Goal: Transaction & Acquisition: Purchase product/service

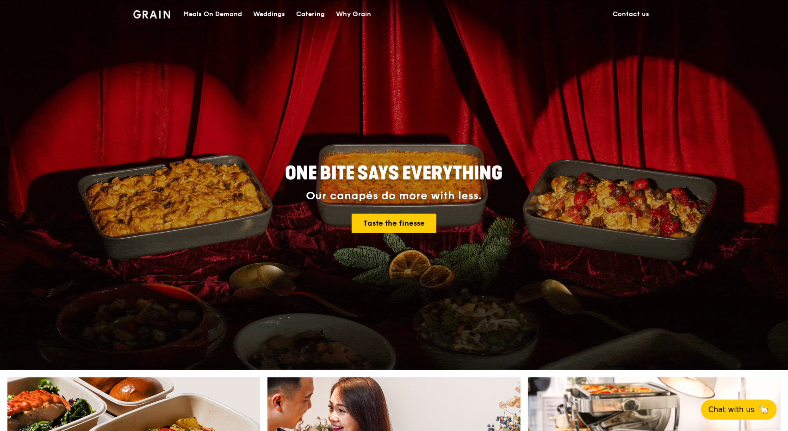
click at [315, 5] on div "Catering" at bounding box center [310, 14] width 29 height 28
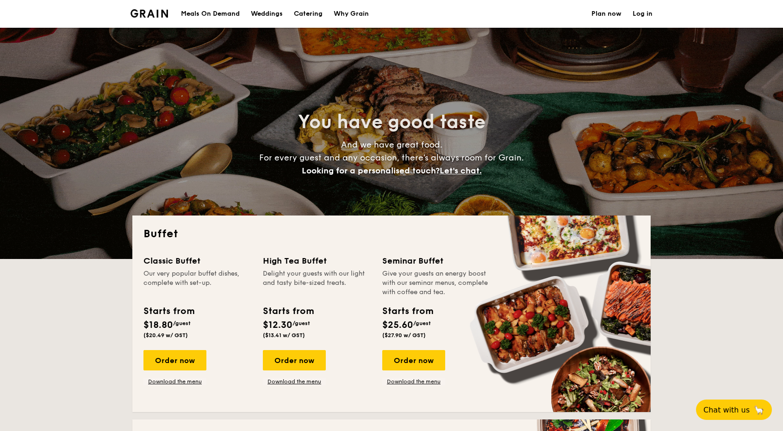
select select
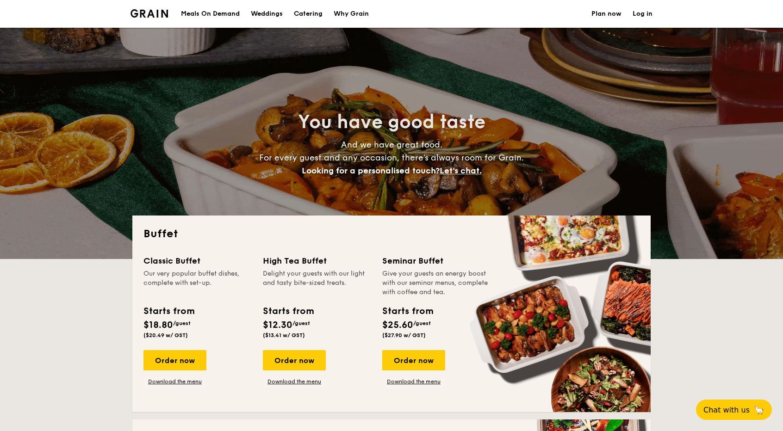
click at [275, 18] on div "Weddings" at bounding box center [267, 14] width 32 height 28
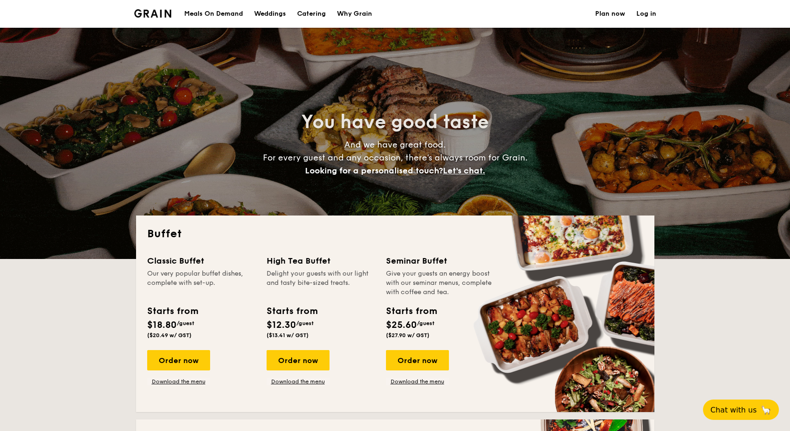
select select
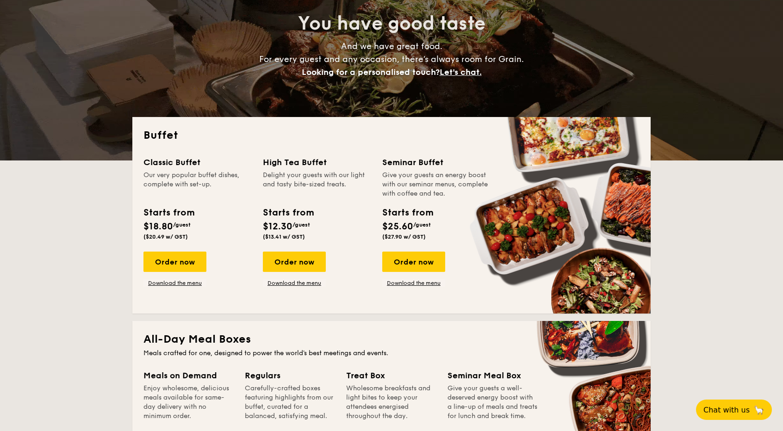
scroll to position [108, 0]
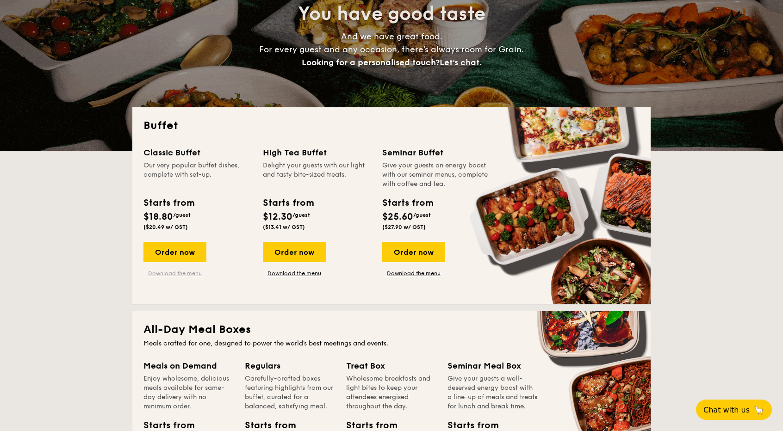
click at [182, 273] on link "Download the menu" at bounding box center [175, 273] width 63 height 7
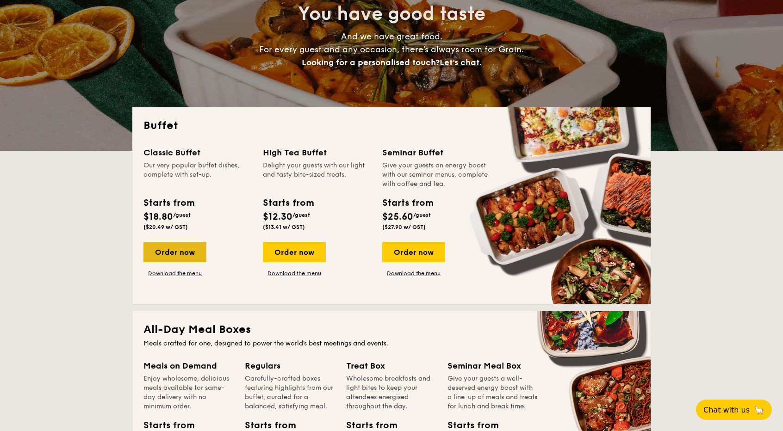
click at [179, 258] on div "Order now" at bounding box center [175, 252] width 63 height 20
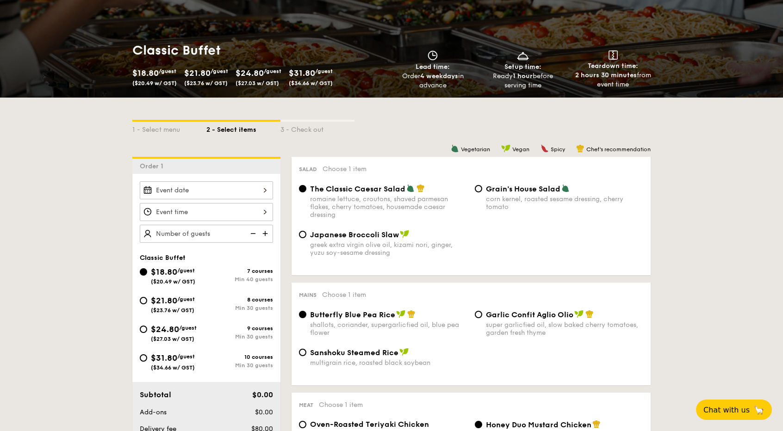
scroll to position [126, 0]
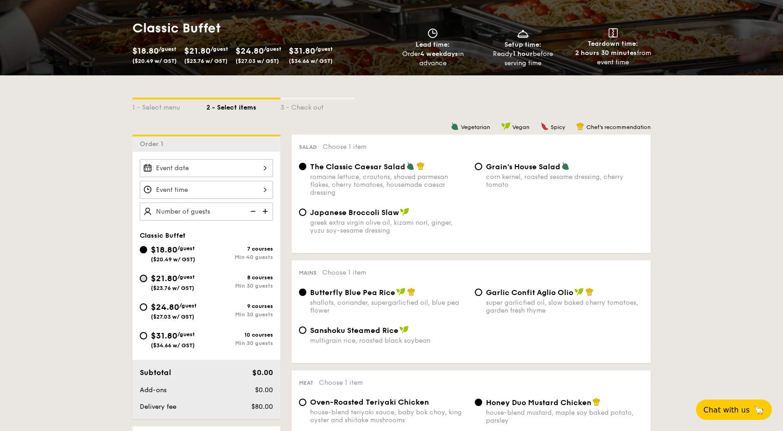
click at [145, 276] on input "$21.80 /guest ($23.76 w/ GST) 8 courses Min 30 guests" at bounding box center [143, 278] width 7 height 7
radio input "true"
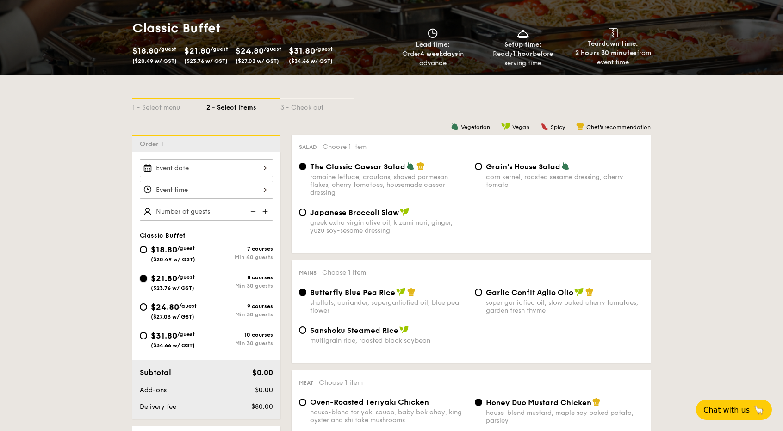
radio input "true"
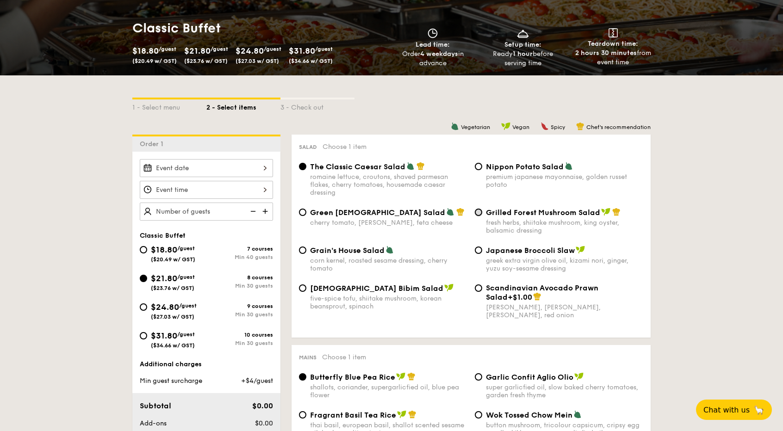
click at [481, 213] on input "Grilled Forest Mushroom Salad fresh herbs, shiitake mushroom, king oyster, bals…" at bounding box center [478, 212] width 7 height 7
radio input "true"
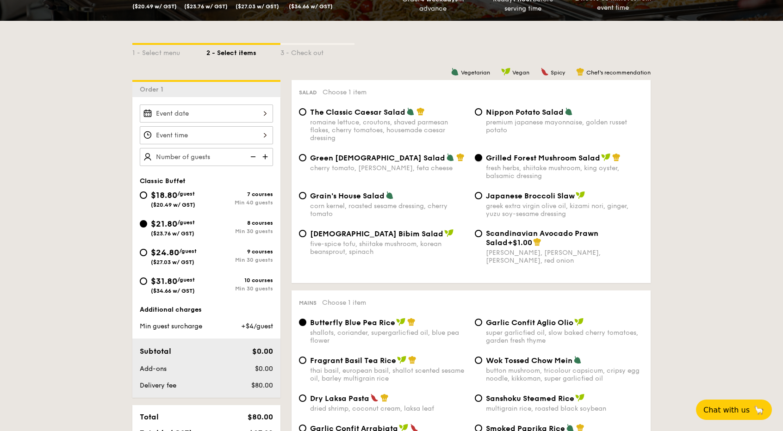
scroll to position [183, 0]
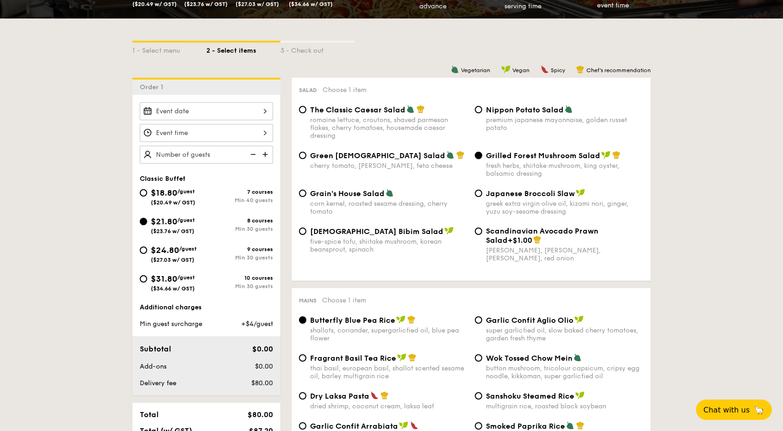
click at [481, 153] on input "Grilled Forest Mushroom Salad fresh herbs, shiitake mushroom, king oyster, bals…" at bounding box center [478, 155] width 7 height 7
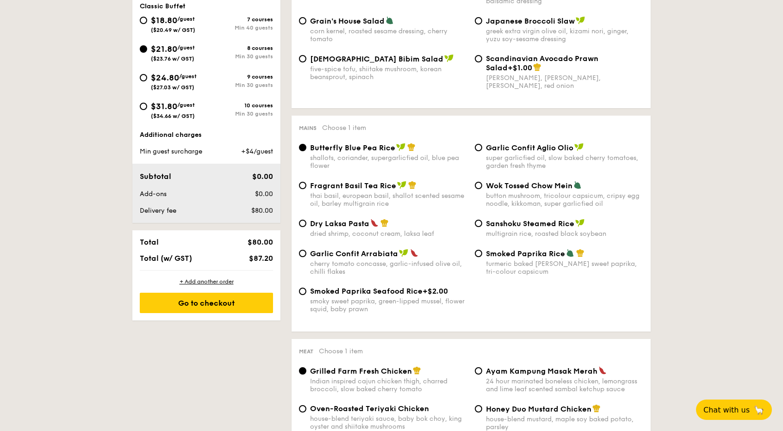
scroll to position [357, 0]
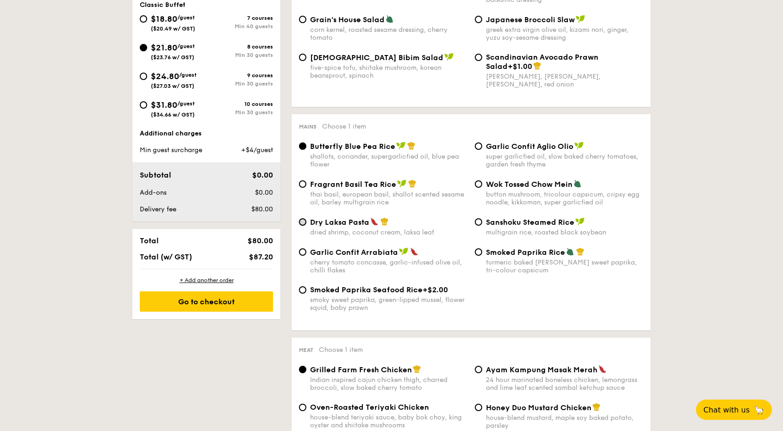
click at [302, 224] on input "Dry Laksa Pasta dried shrimp, coconut cream, laksa leaf" at bounding box center [302, 222] width 7 height 7
radio input "true"
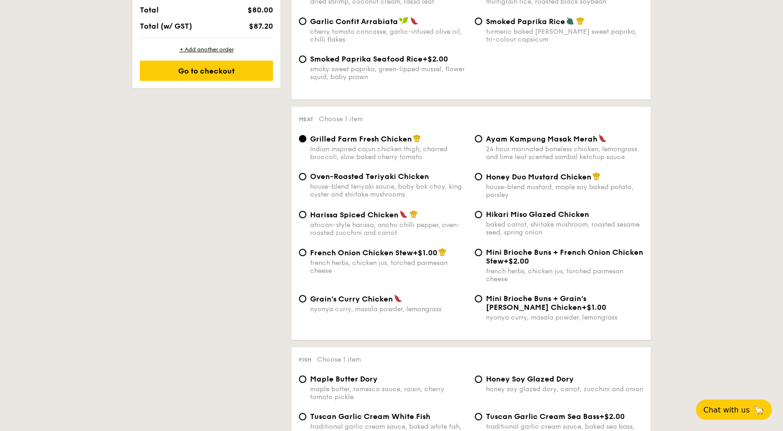
scroll to position [592, 0]
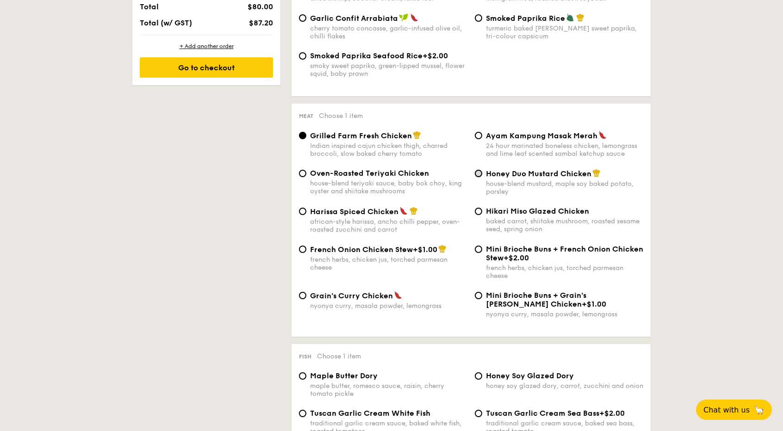
click at [481, 177] on input "Honey Duo Mustard Chicken house-blend mustard, maple soy baked potato, parsley" at bounding box center [478, 173] width 7 height 7
radio input "true"
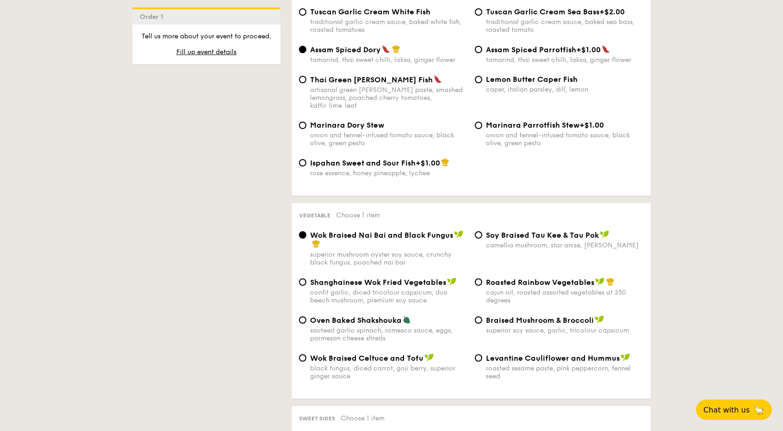
scroll to position [995, 0]
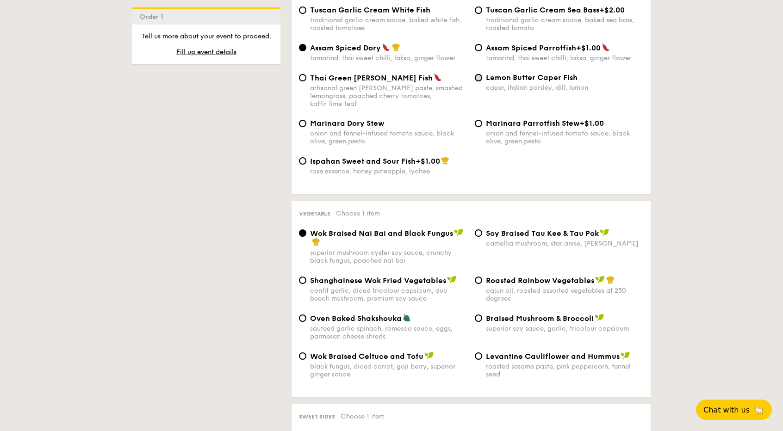
click at [480, 81] on input "Lemon Butter Caper Fish caper, italian parsley, dill, lemon" at bounding box center [478, 77] width 7 height 7
radio input "true"
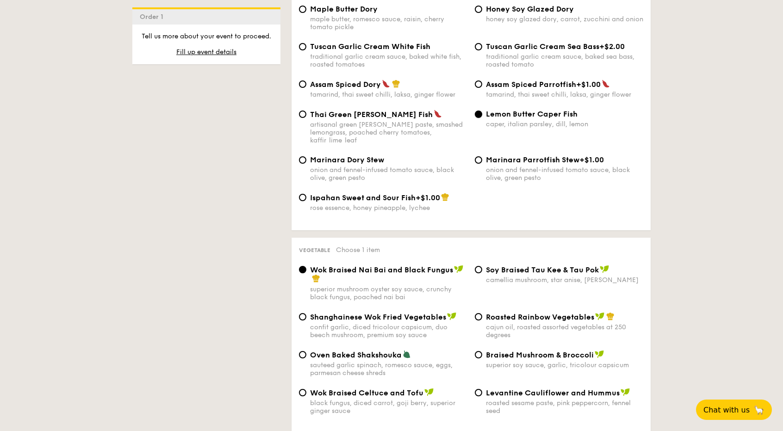
scroll to position [958, 0]
click at [311, 51] on span "Tuscan Garlic Cream White Fish" at bounding box center [370, 47] width 120 height 9
click at [306, 51] on input "Tuscan Garlic Cream White Fish traditional garlic cream sauce, baked white fish…" at bounding box center [302, 47] width 7 height 7
radio input "true"
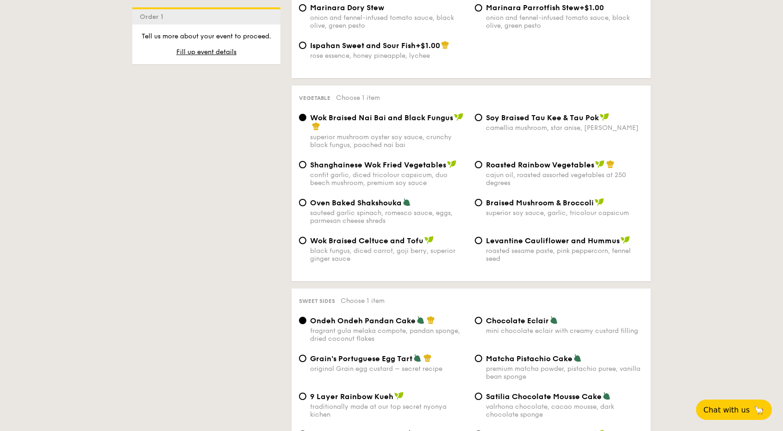
scroll to position [1113, 0]
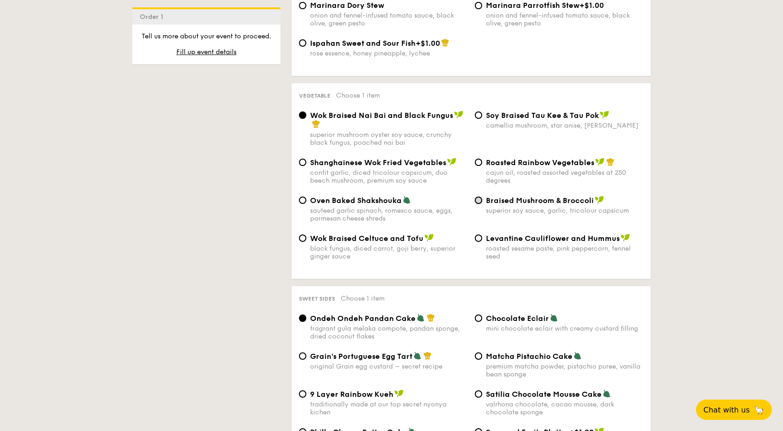
click at [481, 200] on input "Braised Mushroom & Broccoli superior soy sauce, garlic, tricolour capsicum" at bounding box center [478, 200] width 7 height 7
radio input "true"
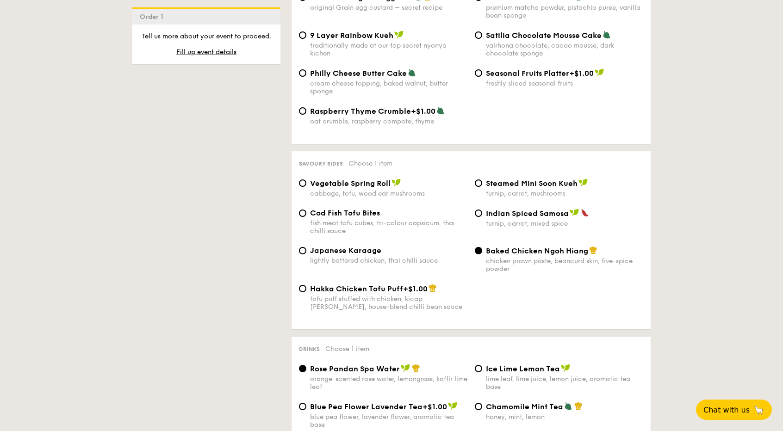
scroll to position [1474, 0]
click at [303, 254] on input "Japanese Karaage lightly battered chicken, thai chilli sauce" at bounding box center [302, 249] width 7 height 7
radio input "true"
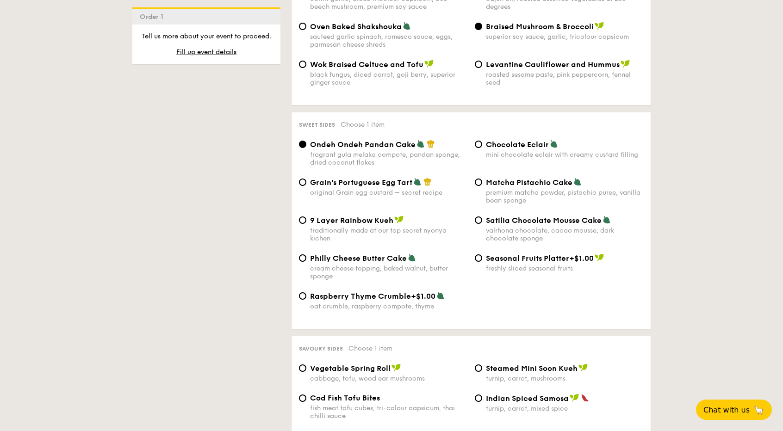
scroll to position [1282, 0]
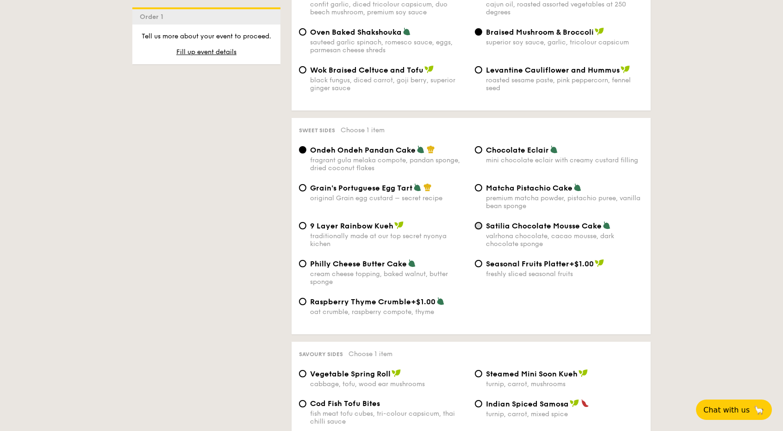
click at [481, 229] on input "Satilia Chocolate Mousse Cake valrhona chocolate, cacao mousse, dark chocolate …" at bounding box center [478, 225] width 7 height 7
radio input "true"
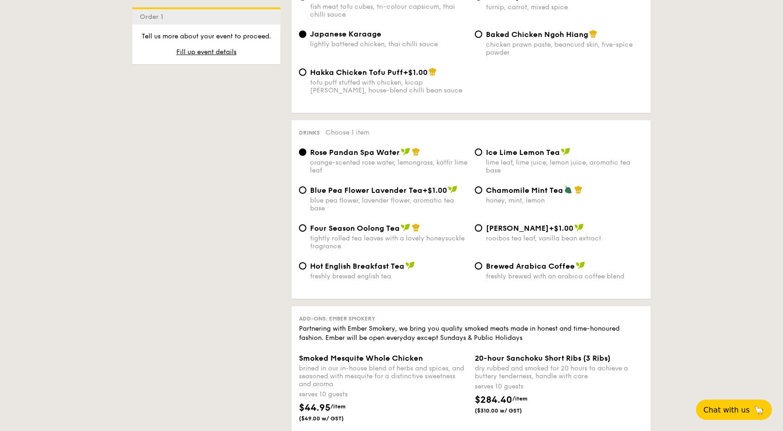
scroll to position [1691, 0]
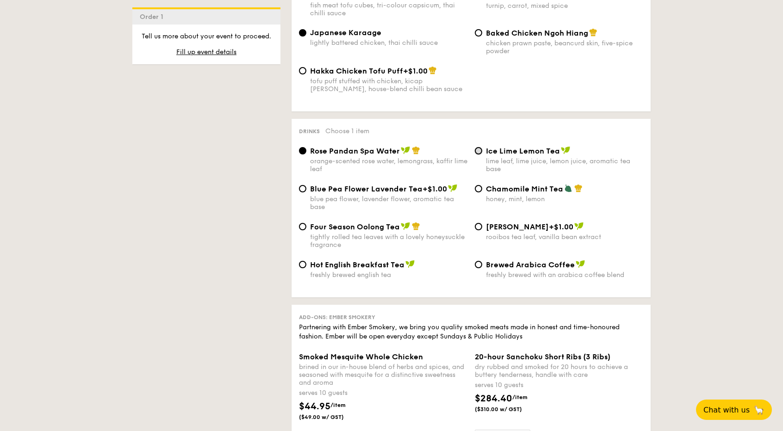
click at [481, 155] on input "Ice Lime Lemon Tea lime leaf, lime juice, lemon juice, aromatic tea base" at bounding box center [478, 150] width 7 height 7
radio input "true"
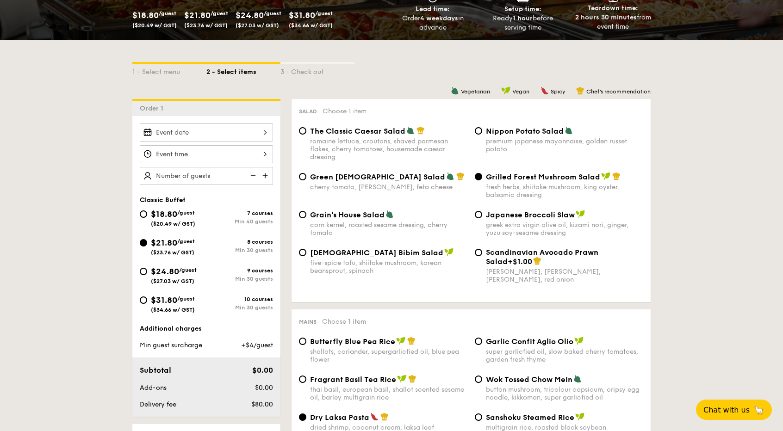
scroll to position [158, 0]
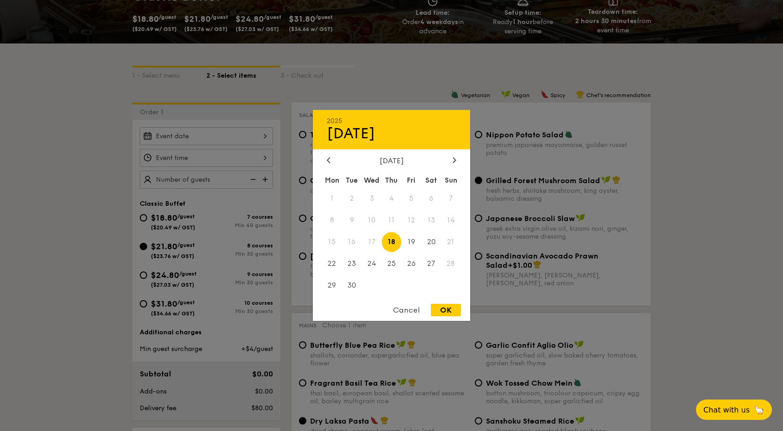
click at [224, 134] on div "2025 Sep 18 September 2025 Mon Tue Wed Thu Fri Sat Sun 1 2 3 4 5 6 7 8 9 10 11 …" at bounding box center [206, 136] width 133 height 18
click at [435, 261] on span "27" at bounding box center [431, 264] width 20 height 20
click at [441, 314] on div "OK" at bounding box center [446, 310] width 30 height 12
type input "Sep 27, 2025"
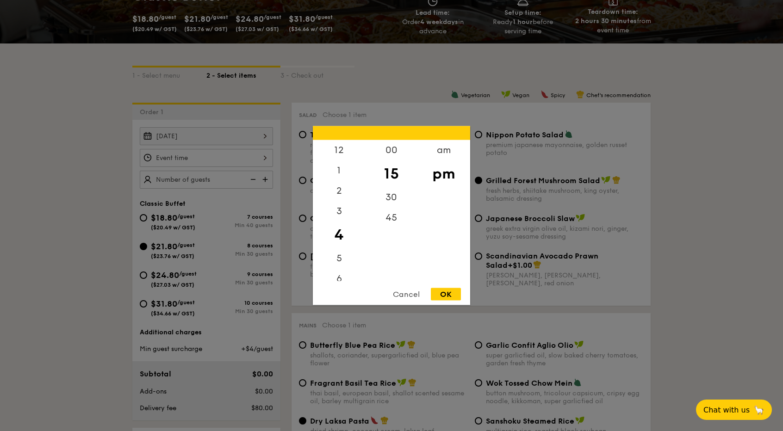
click at [180, 157] on div "12 1 2 3 4 5 6 7 8 9 10 11 00 15 30 45 am pm Cancel OK" at bounding box center [206, 158] width 133 height 18
click at [444, 154] on div "am" at bounding box center [444, 153] width 52 height 27
click at [340, 281] on div "11" at bounding box center [339, 286] width 52 height 27
click at [392, 197] on div "30" at bounding box center [391, 200] width 52 height 27
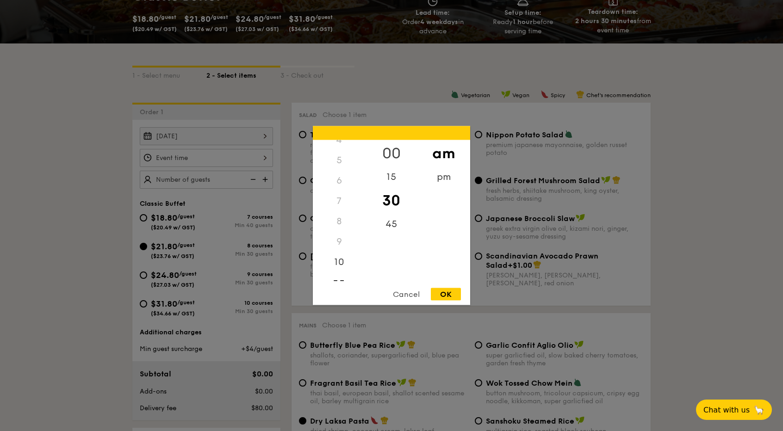
click at [390, 145] on div "00" at bounding box center [391, 153] width 52 height 27
click at [393, 204] on div "30" at bounding box center [391, 200] width 52 height 27
click at [452, 290] on div "OK" at bounding box center [446, 294] width 30 height 12
click at [178, 162] on div "11:30AM 12 1 2 3 4 5 6 7 8 9 10 11 00 15 30 45 am pm Cancel OK" at bounding box center [206, 158] width 133 height 18
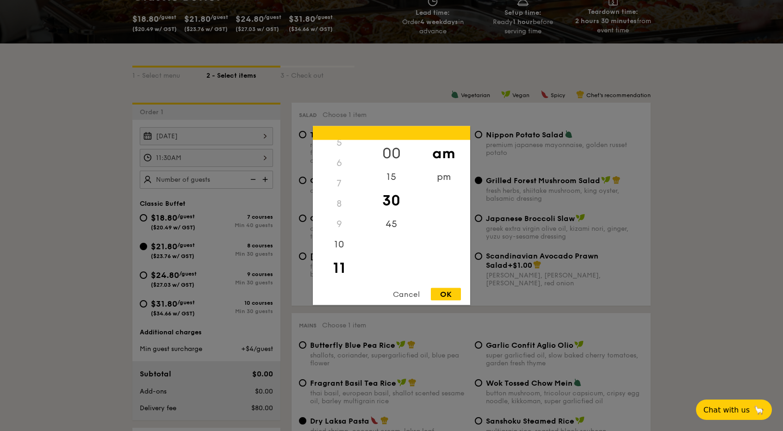
click at [395, 154] on div "00" at bounding box center [391, 153] width 52 height 27
click at [449, 293] on div "OK" at bounding box center [446, 294] width 30 height 12
type input "11:00AM"
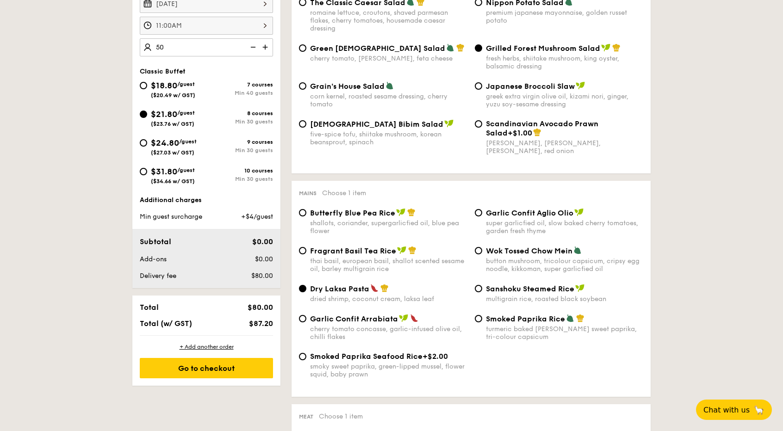
scroll to position [298, 0]
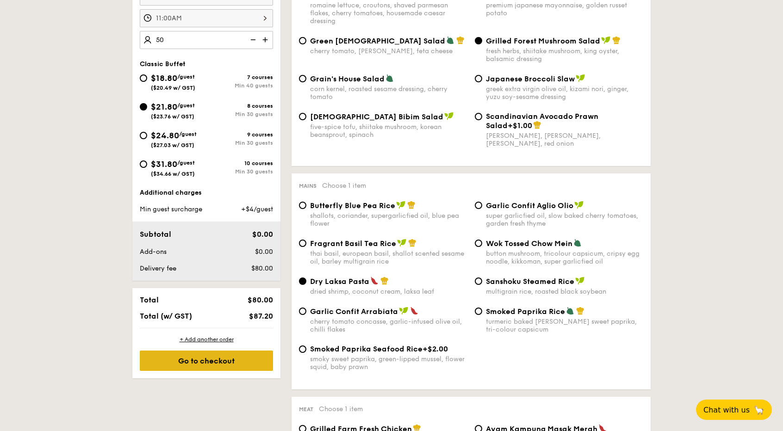
type input "50 guests"
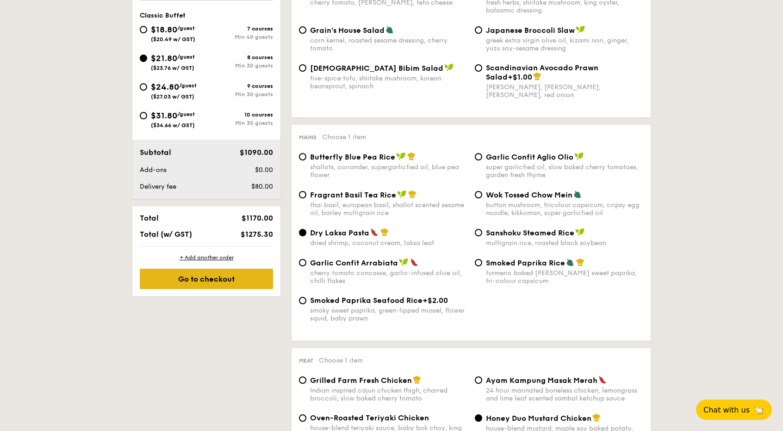
scroll to position [350, 0]
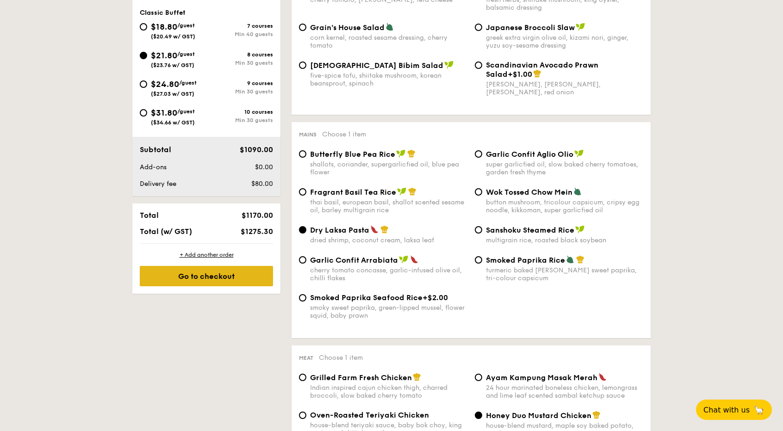
click at [213, 272] on div "Go to checkout" at bounding box center [206, 276] width 133 height 20
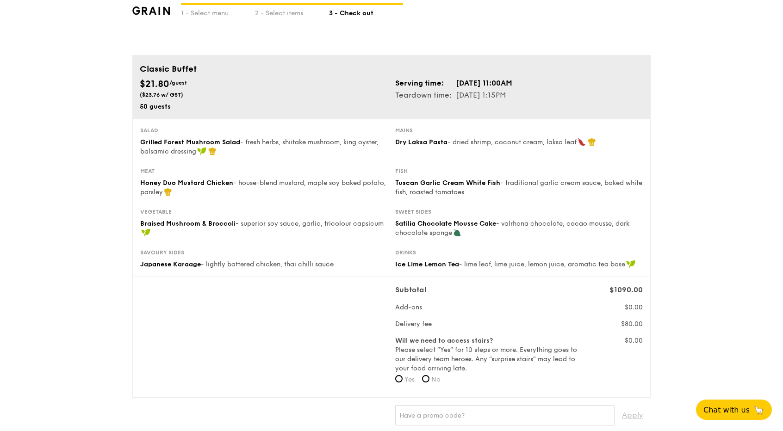
scroll to position [18, 0]
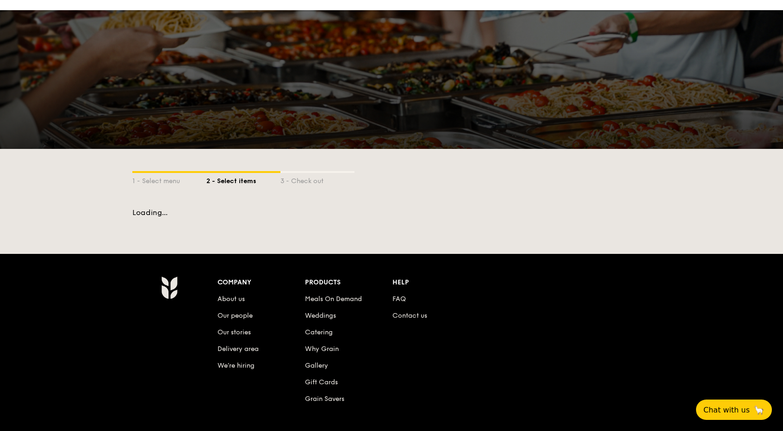
scroll to position [102, 0]
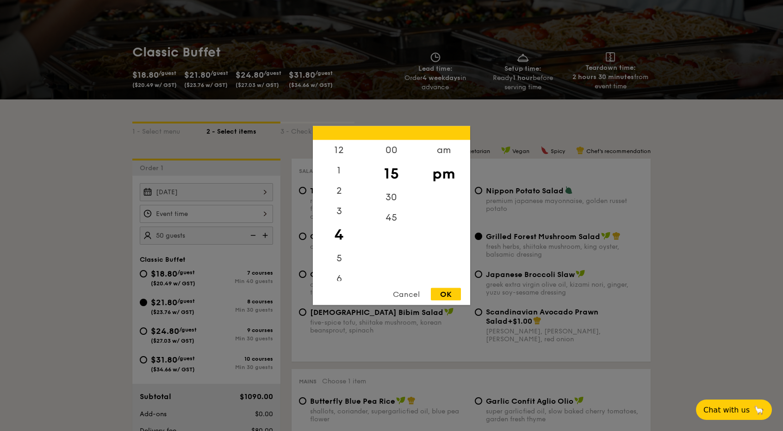
click at [211, 211] on div "12 1 2 3 4 5 6 7 8 9 10 11 00 15 30 45 am pm Cancel OK" at bounding box center [206, 214] width 133 height 18
click at [444, 150] on div "am" at bounding box center [444, 153] width 52 height 27
click at [338, 270] on div "11" at bounding box center [339, 275] width 52 height 27
click at [391, 193] on div "30" at bounding box center [391, 200] width 52 height 27
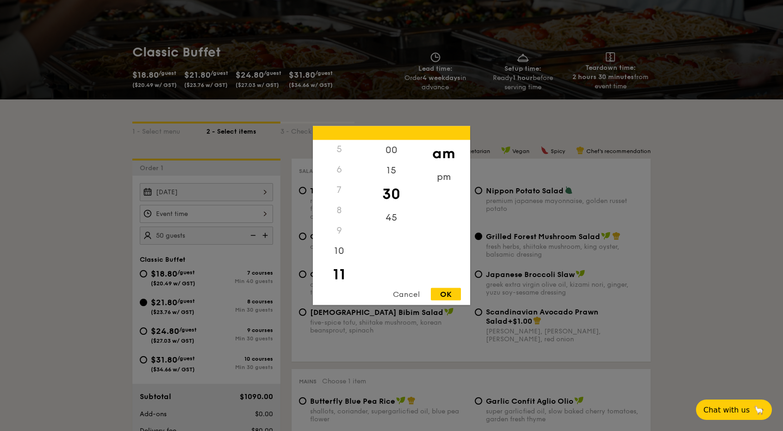
click at [450, 295] on div "OK" at bounding box center [446, 294] width 30 height 12
type input "11:30AM"
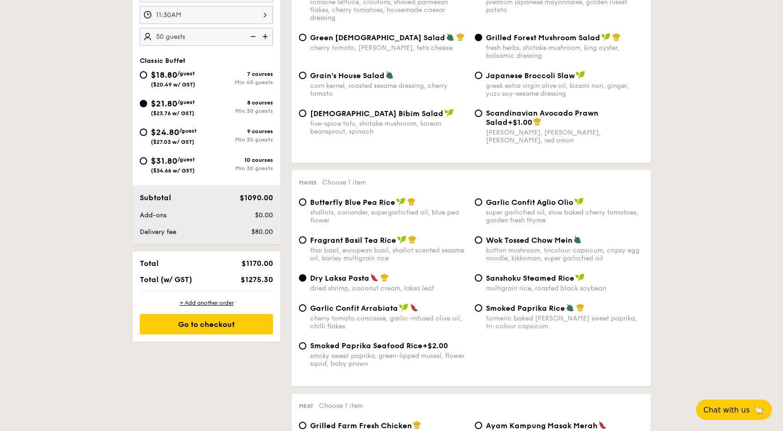
scroll to position [302, 0]
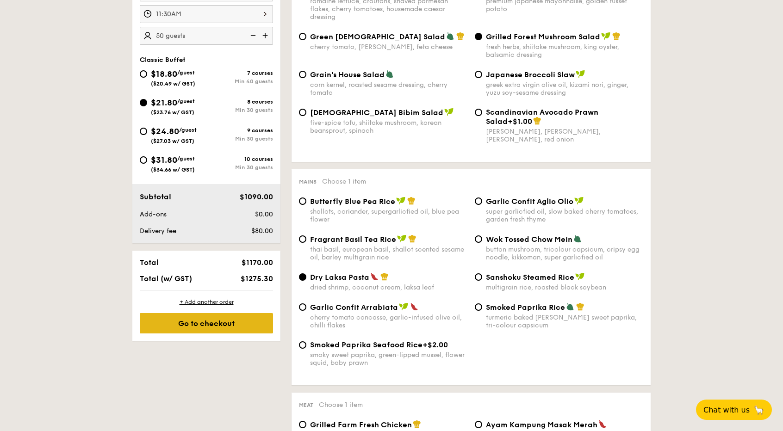
click at [223, 324] on div "Go to checkout" at bounding box center [206, 323] width 133 height 20
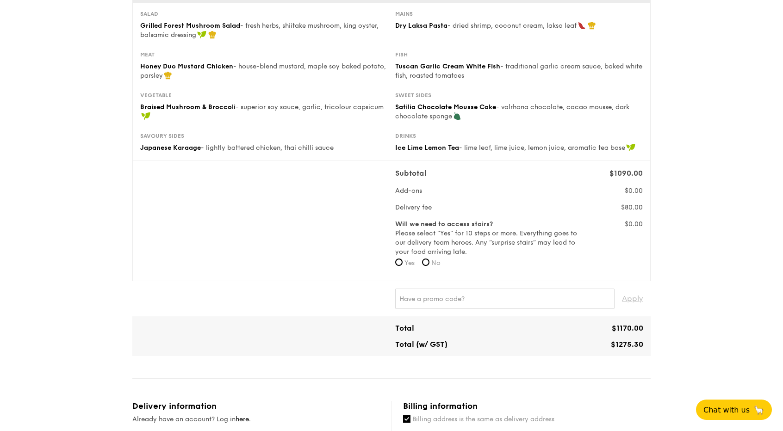
scroll to position [136, 0]
click at [457, 294] on input "text" at bounding box center [504, 298] width 219 height 20
click at [0, 219] on div "1 - Select menu 2 - Select items 3 - Check out Classic Buffet $21.80 /guest ($2…" at bounding box center [391, 378] width 783 height 1028
click at [440, 294] on input "text" at bounding box center [504, 298] width 219 height 20
paste input "GENECO16CA"
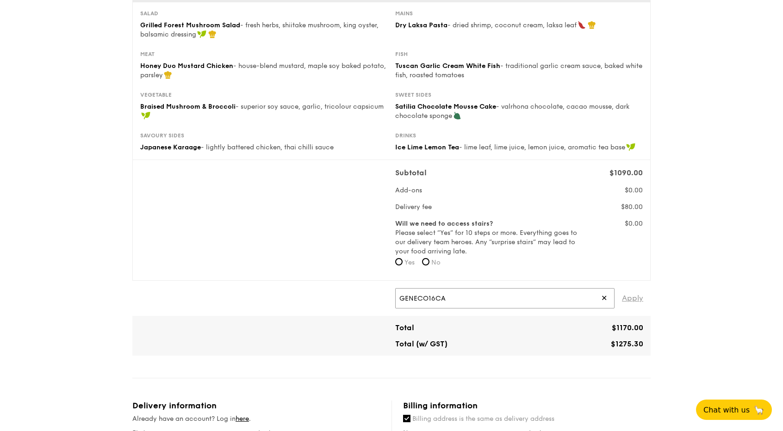
type input "GENECO16CA"
click at [633, 296] on span "Apply" at bounding box center [632, 298] width 21 height 20
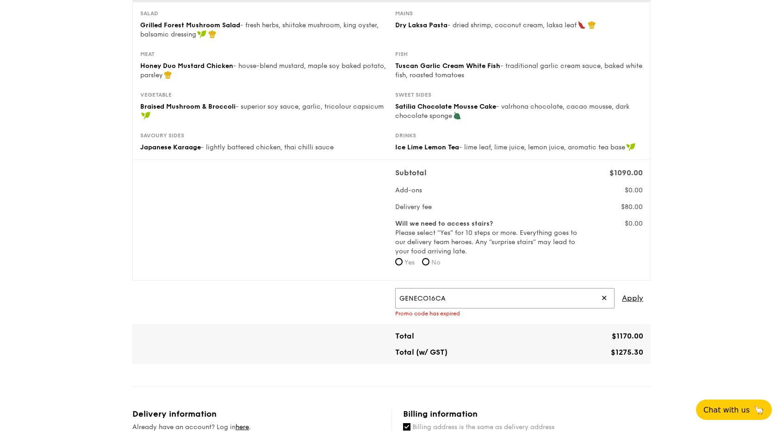
click at [475, 288] on input "GENECO16CA" at bounding box center [504, 298] width 219 height 20
paste input "RF277205"
type input "RF277205"
click at [634, 296] on span "Apply" at bounding box center [632, 298] width 21 height 20
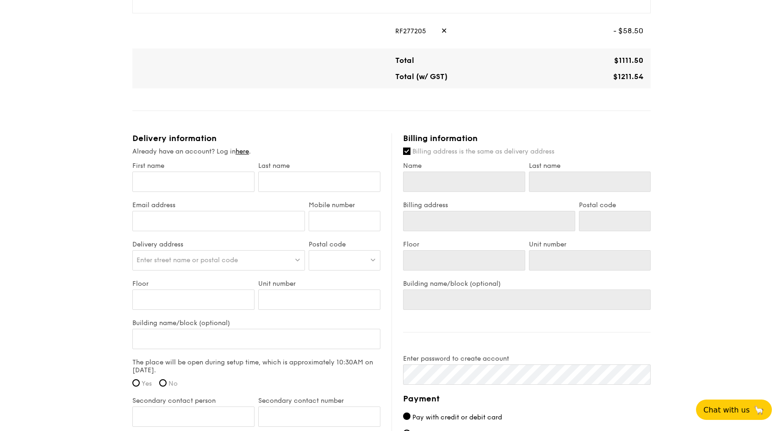
scroll to position [404, 0]
click at [156, 182] on input "First name" at bounding box center [193, 181] width 122 height 20
type input "o"
type input "on"
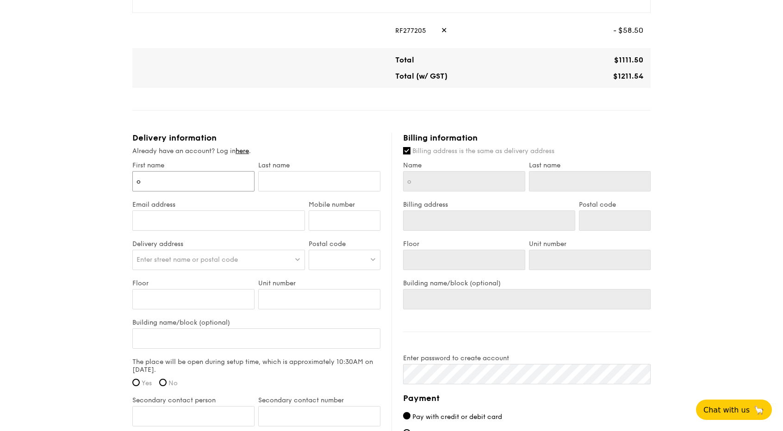
type input "on"
type input "o"
type input "I"
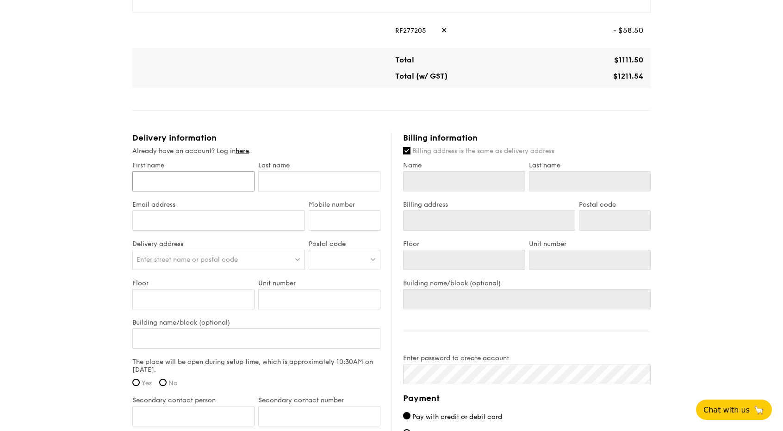
type input "O"
type input "On"
type input "Ong"
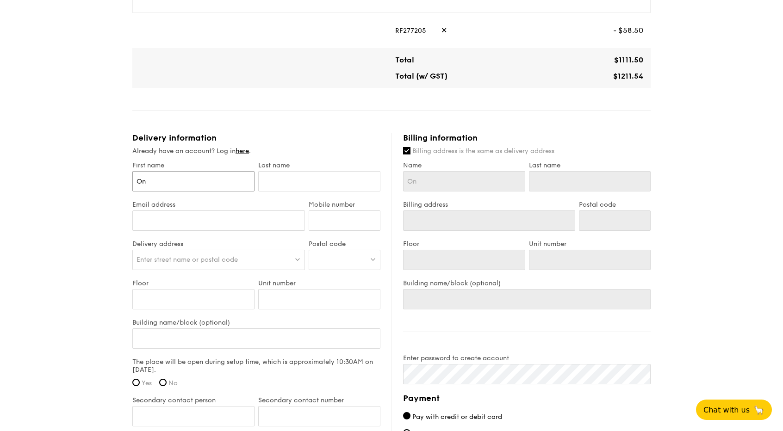
type input "Ong"
click at [289, 185] on input "text" at bounding box center [319, 181] width 122 height 20
type input "V"
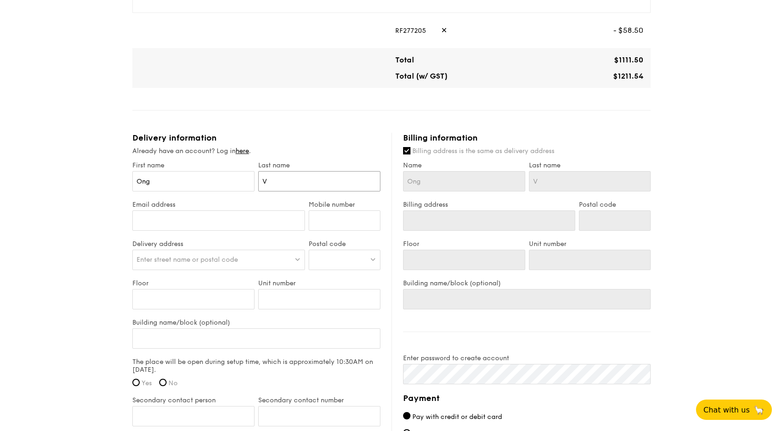
type input "Va"
type input "Van"
type input "Vane"
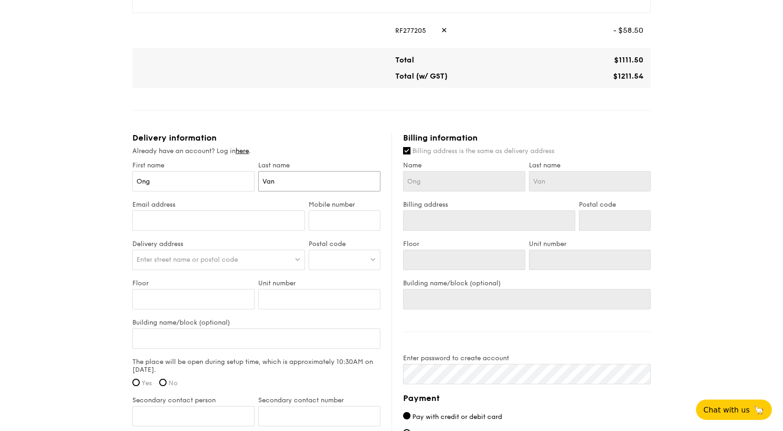
type input "Vane"
type input "Vanes"
type input "Vaness"
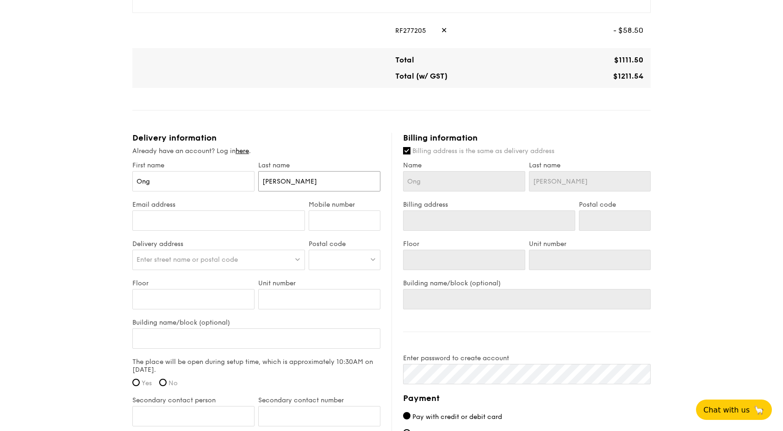
type input "Vanessa"
click at [231, 222] on input "Email address" at bounding box center [218, 221] width 173 height 20
type input "vanessaosyy@gmail.com"
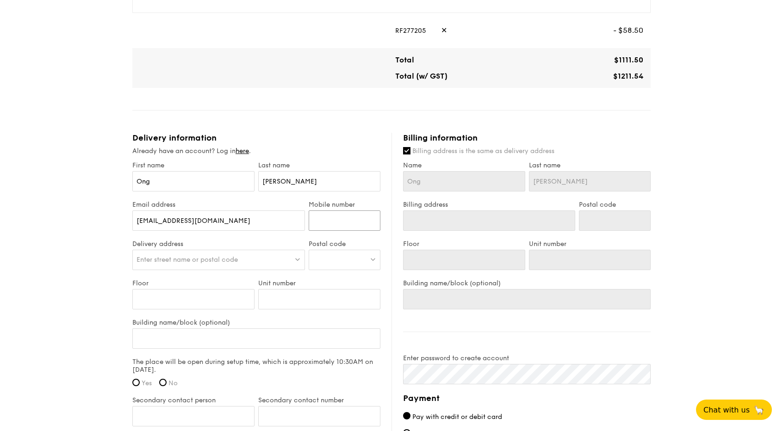
type input "81284295"
click at [196, 256] on span "Enter street name or postal code" at bounding box center [187, 260] width 101 height 8
click at [327, 255] on div at bounding box center [345, 260] width 72 height 20
click at [327, 255] on input "search" at bounding box center [344, 260] width 71 height 20
type input "821301"
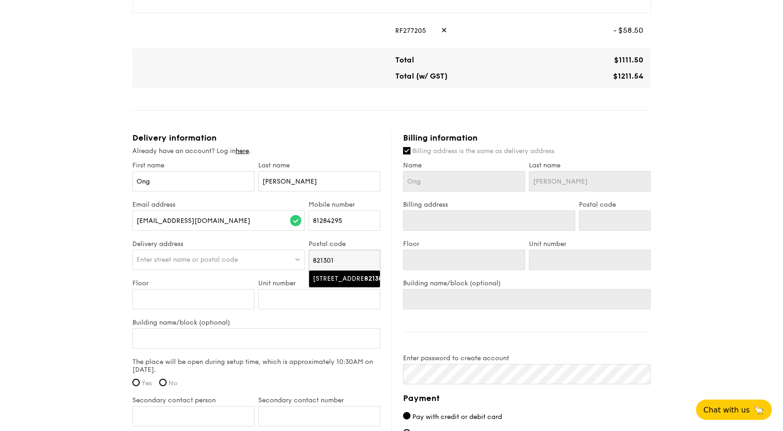
click at [328, 281] on div "301A Punggol Central" at bounding box center [337, 279] width 48 height 9
type input "301A Punggol Central"
type input "821301"
click at [341, 255] on div "821301" at bounding box center [345, 260] width 72 height 20
type input "8"
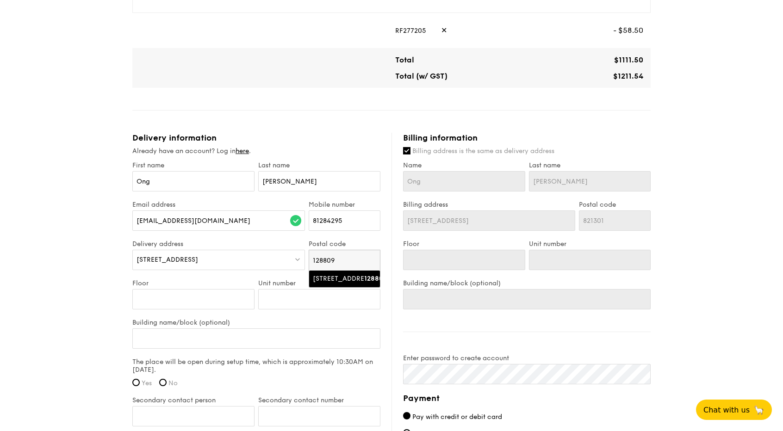
type input "128809"
click at [343, 282] on div "28B Jalan Lempeng" at bounding box center [337, 279] width 48 height 9
type input "28B Jalan Lempeng"
type input "128809"
click at [168, 299] on input "Floor" at bounding box center [193, 299] width 122 height 20
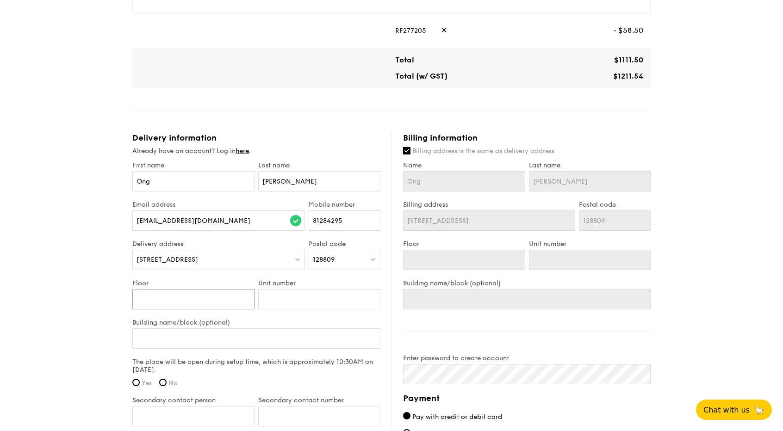
type input "-"
click at [289, 302] on input "Unit number" at bounding box center [319, 299] width 122 height 20
type input "-"
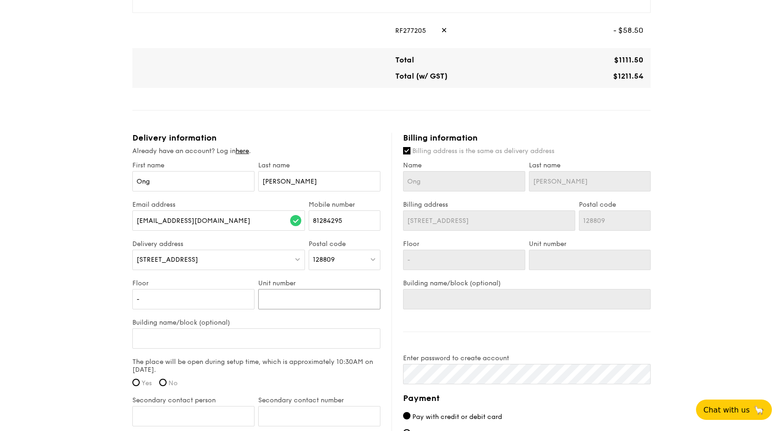
type input "-"
click at [207, 343] on input "Building name/block (optional)" at bounding box center [256, 339] width 248 height 20
type input "T"
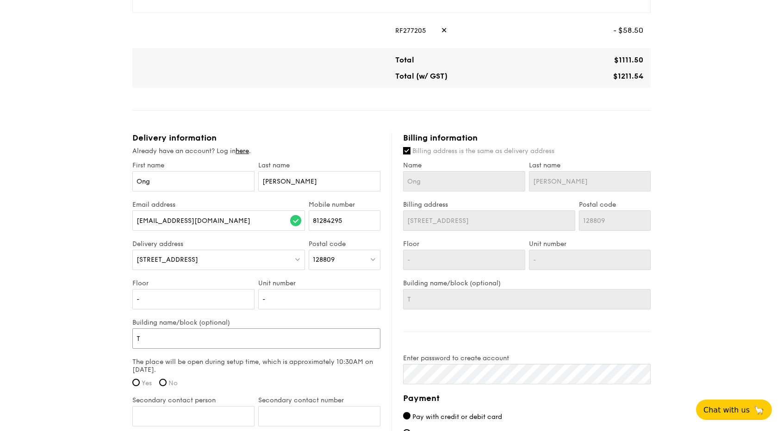
type input "Th"
type input "The"
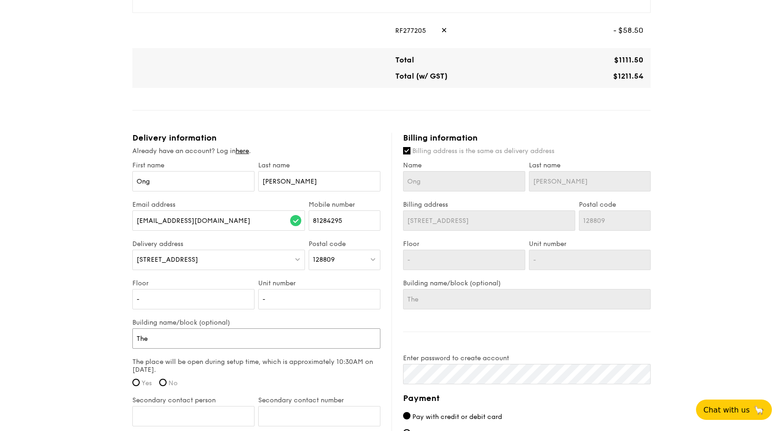
type input "The"
type input "The T"
type input "The Tr"
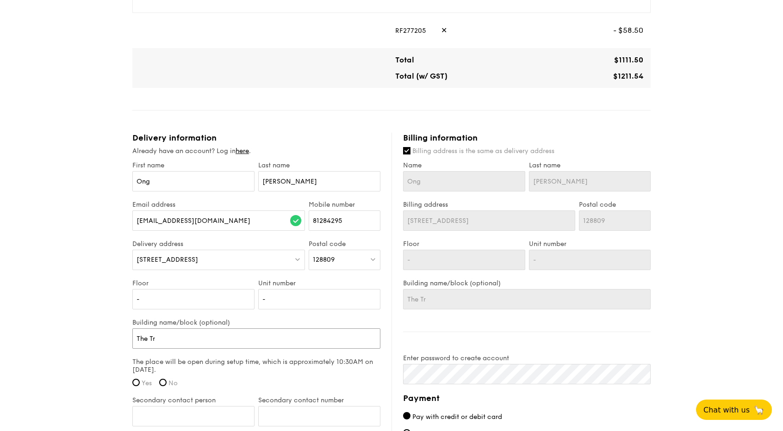
type input "The Tri"
type input "The Tril"
type input "The Trill"
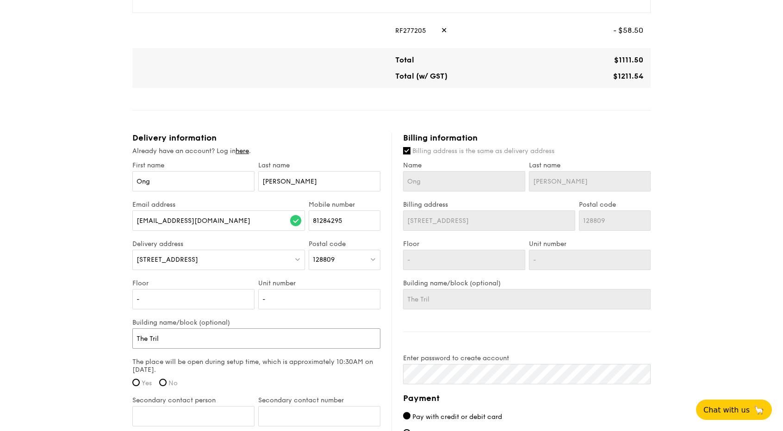
type input "The Trill"
type input "The Trilli"
type input "The Trillin"
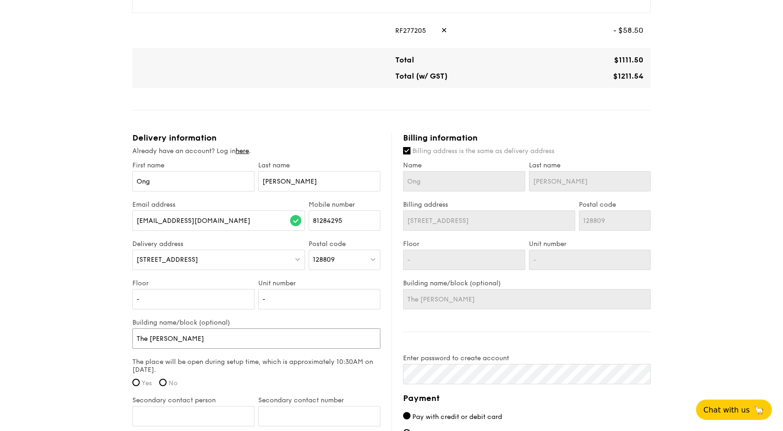
type input "The Trillinq"
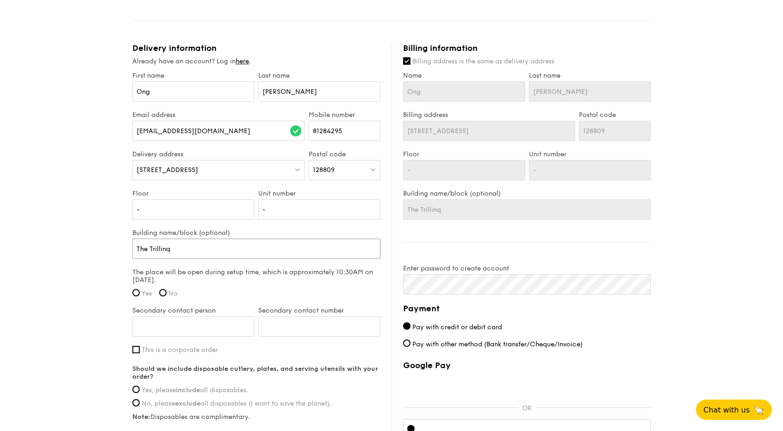
scroll to position [499, 0]
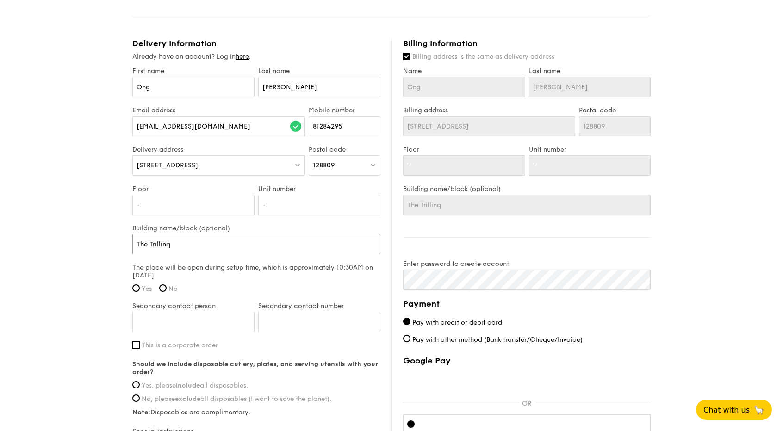
type input "The Trillinq"
click at [140, 287] on label "Yes" at bounding box center [141, 289] width 19 height 8
click at [140, 287] on input "Yes" at bounding box center [135, 288] width 7 height 7
radio input "true"
click at [178, 316] on input "Secondary contact person" at bounding box center [193, 322] width 122 height 20
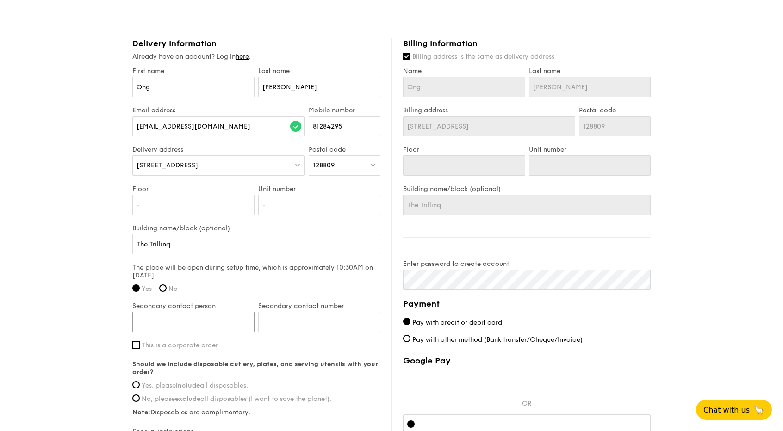
click at [178, 316] on input "Secondary contact person" at bounding box center [193, 322] width 122 height 20
type input "Tang Mei Leng"
click at [276, 324] on input "Secondary contact number" at bounding box center [319, 322] width 122 height 20
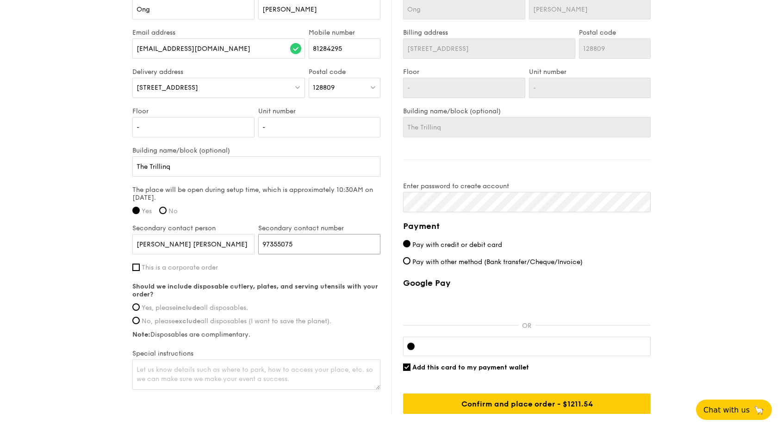
scroll to position [578, 0]
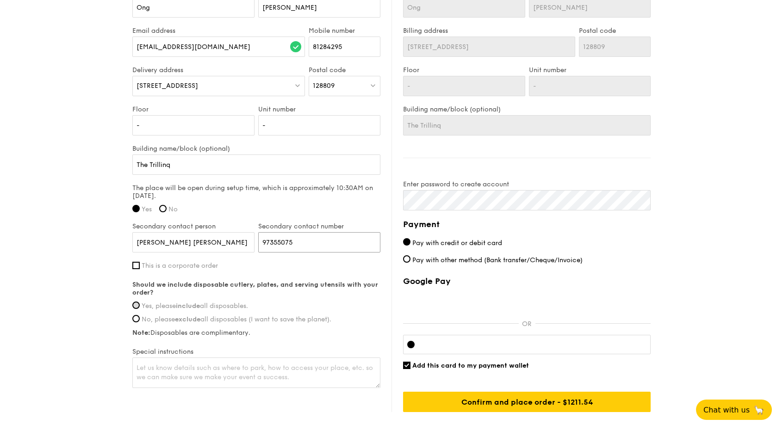
type input "97355075"
click at [137, 304] on input "Yes, please include all disposables." at bounding box center [135, 305] width 7 height 7
radio input "true"
click at [175, 364] on textarea at bounding box center [256, 373] width 248 height 31
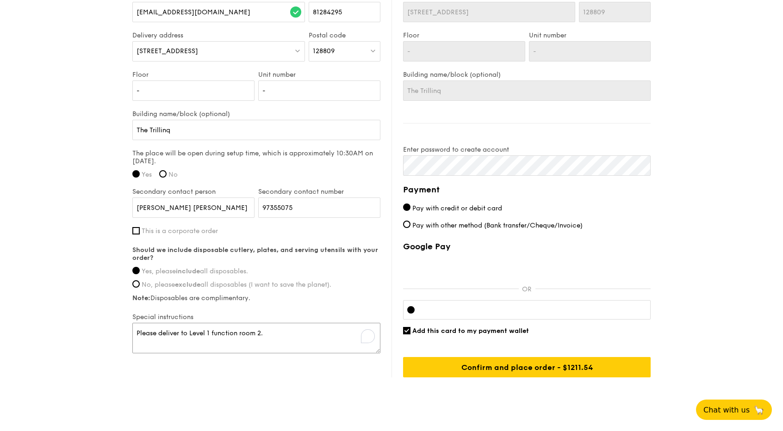
scroll to position [614, 0]
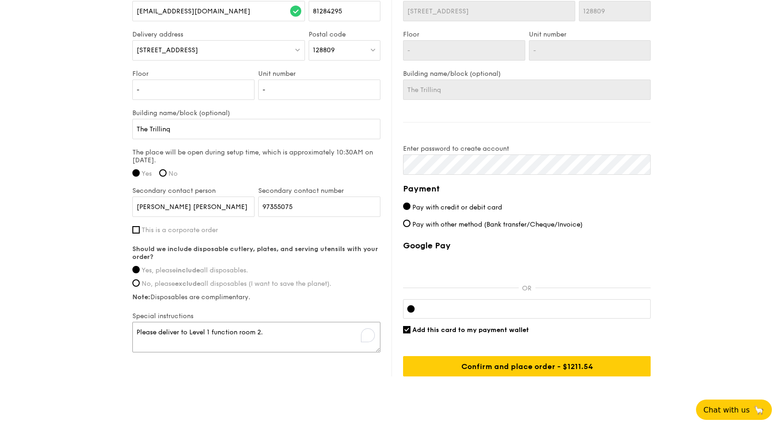
type textarea "Please deliver to Level 1 function room 2."
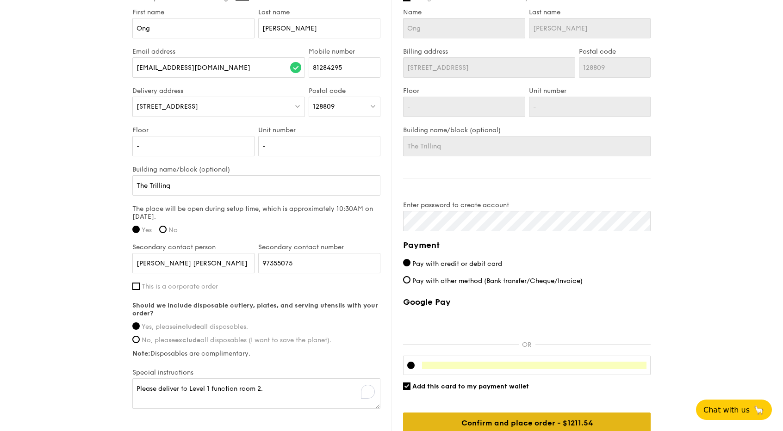
scroll to position [631, 0]
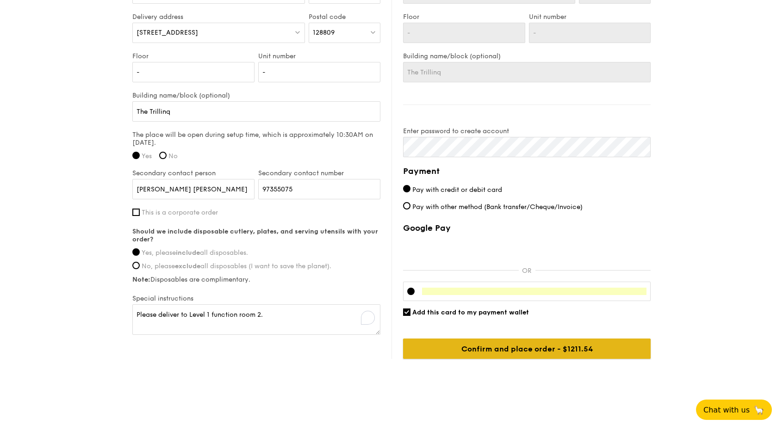
click at [499, 346] on input "Confirm and place order - $1275.30" at bounding box center [527, 349] width 248 height 20
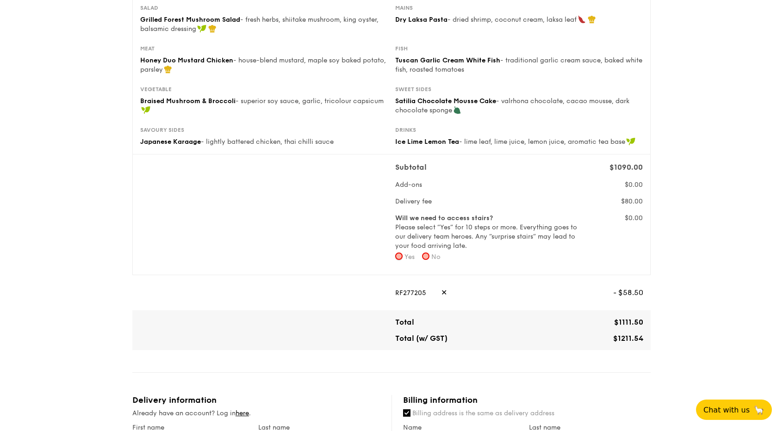
scroll to position [141, 0]
click at [428, 256] on input "No" at bounding box center [425, 256] width 7 height 7
radio input "true"
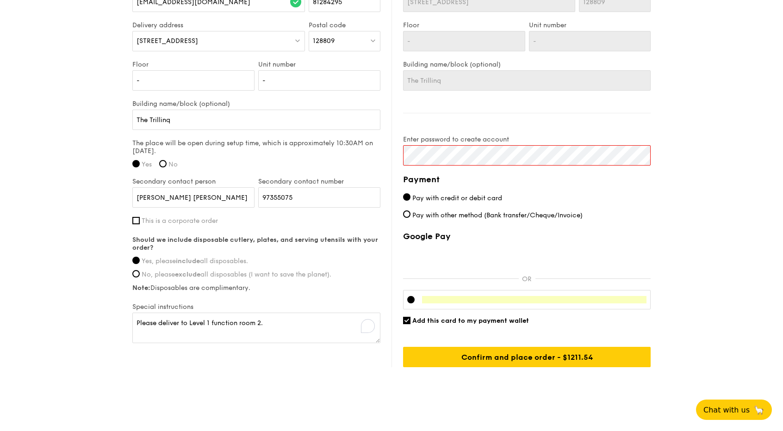
scroll to position [631, 0]
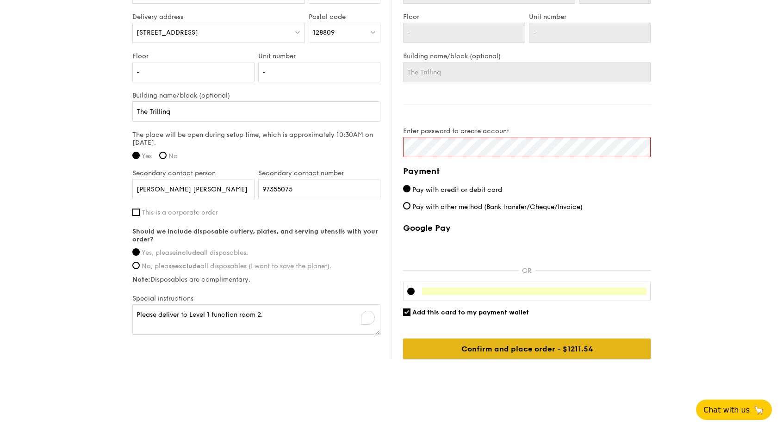
click at [489, 350] on input "Confirm and place order - $1275.30" at bounding box center [527, 349] width 248 height 20
click at [577, 349] on input "Confirm and place order - $1275.30" at bounding box center [527, 349] width 248 height 20
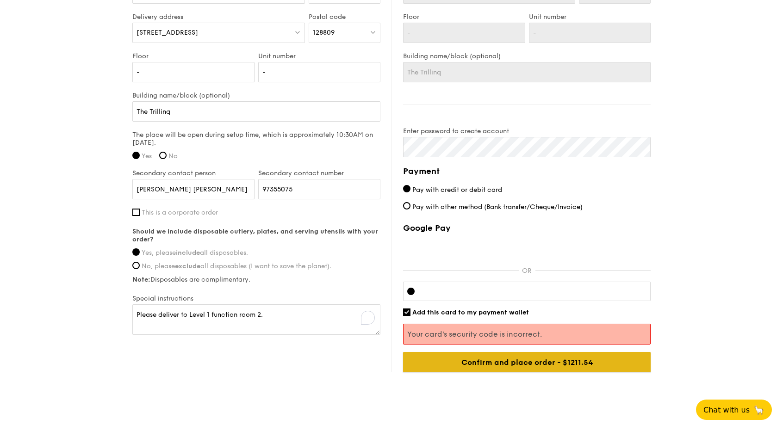
click at [562, 361] on input "Confirm and place order - $1275.30" at bounding box center [527, 362] width 248 height 20
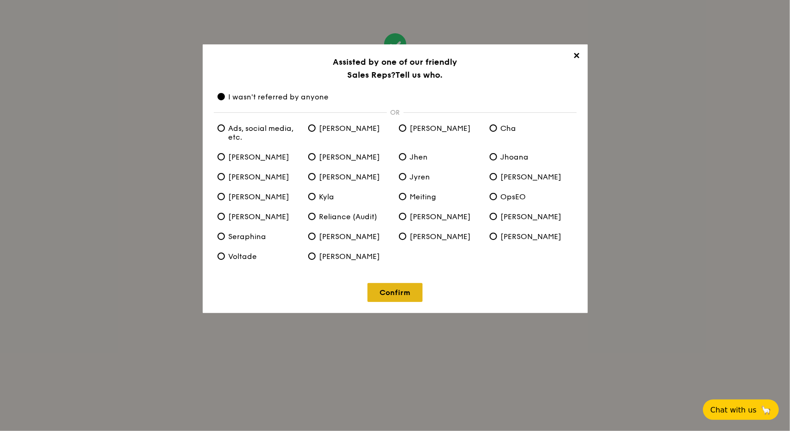
click at [394, 300] on link "Confirm" at bounding box center [395, 292] width 55 height 19
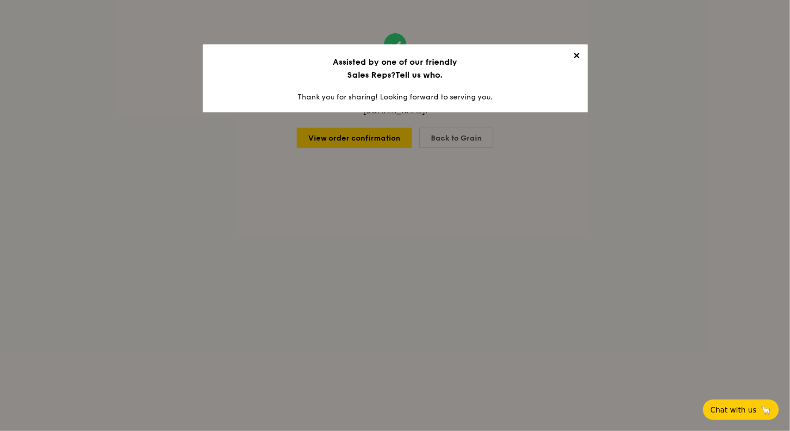
click at [581, 59] on span "✕" at bounding box center [576, 57] width 13 height 13
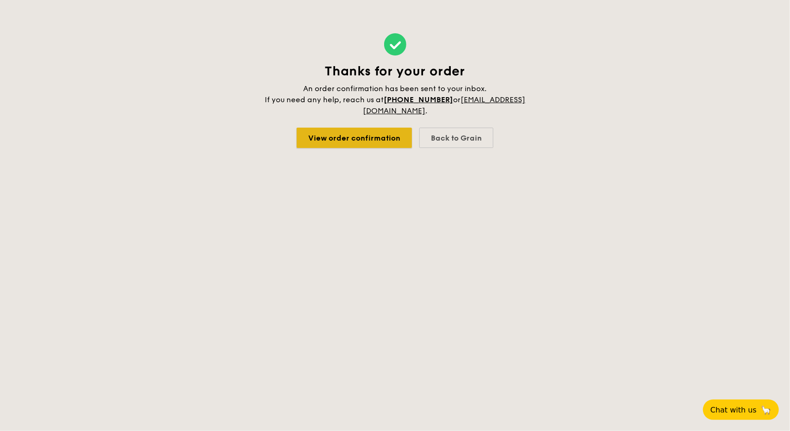
click at [339, 144] on link "View order confirmation" at bounding box center [354, 138] width 115 height 20
